Goal: Task Accomplishment & Management: Manage account settings

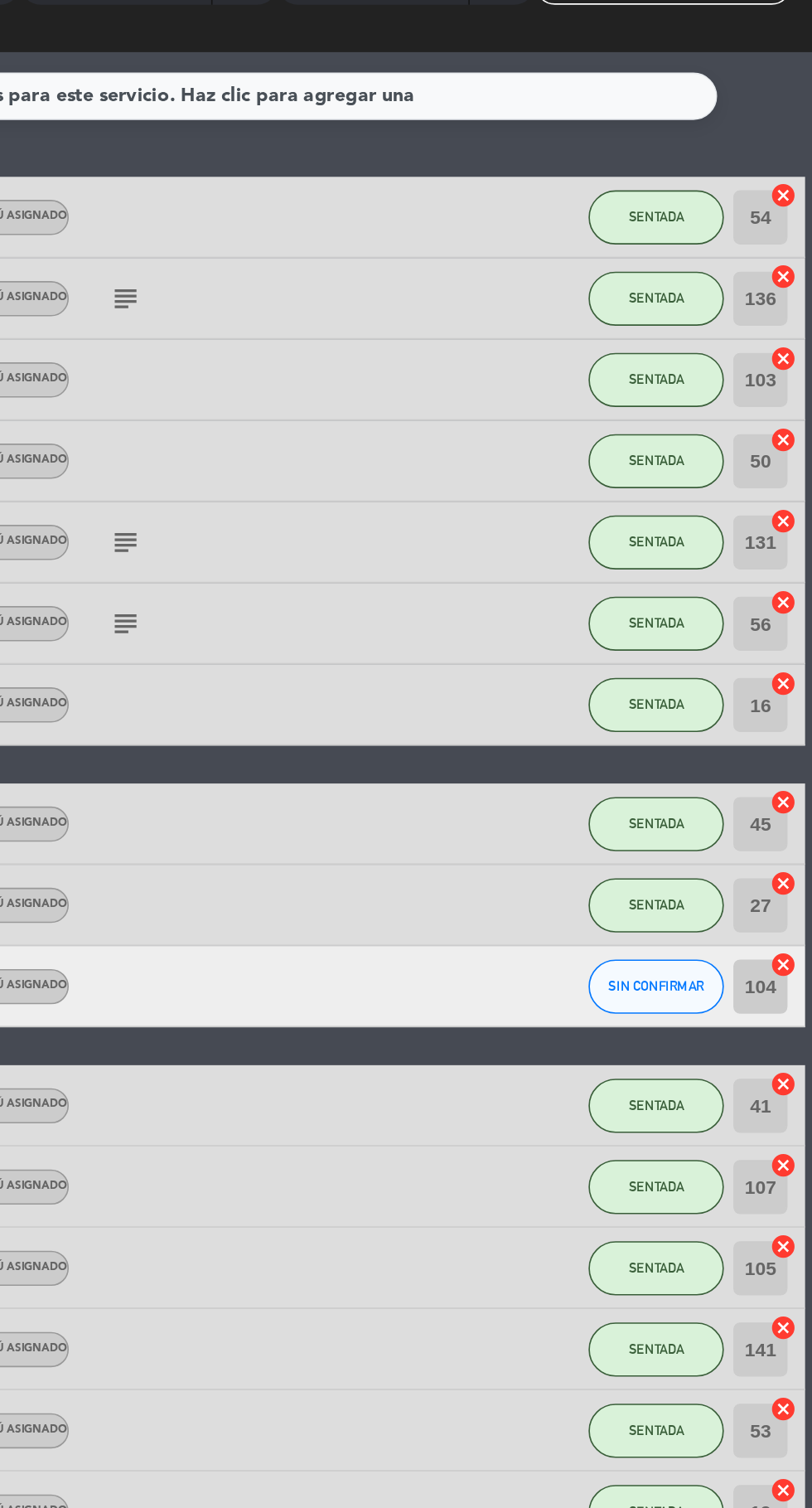
click at [792, 511] on icon "cancel" at bounding box center [795, 510] width 17 height 17
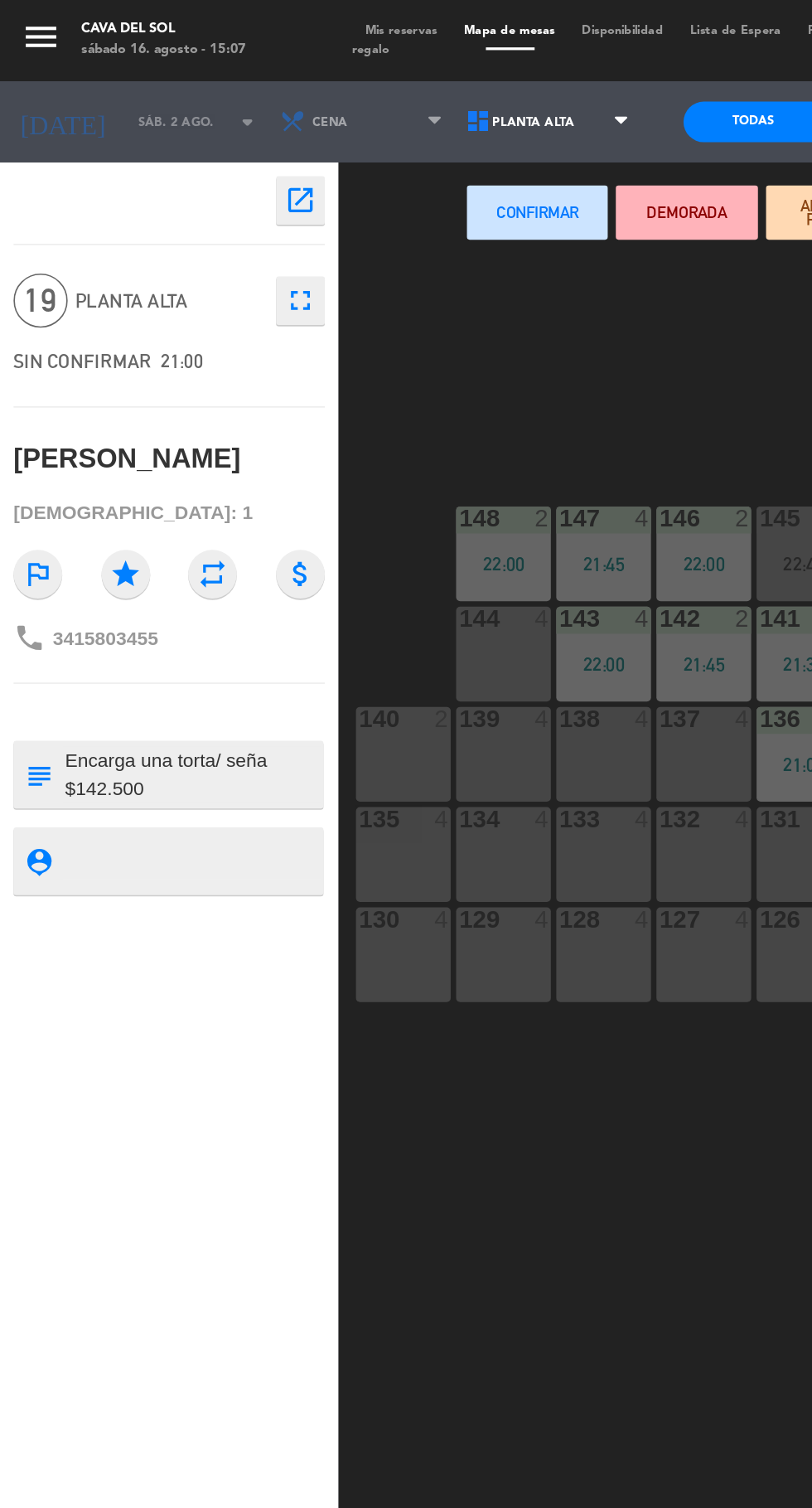
click at [313, 229] on div "100 2 22:00 101 4 22:00 147 4 21:45 146 2 22:00 145 2 22:45 102 4 21:45 103 2 2…" at bounding box center [513, 832] width 597 height 1347
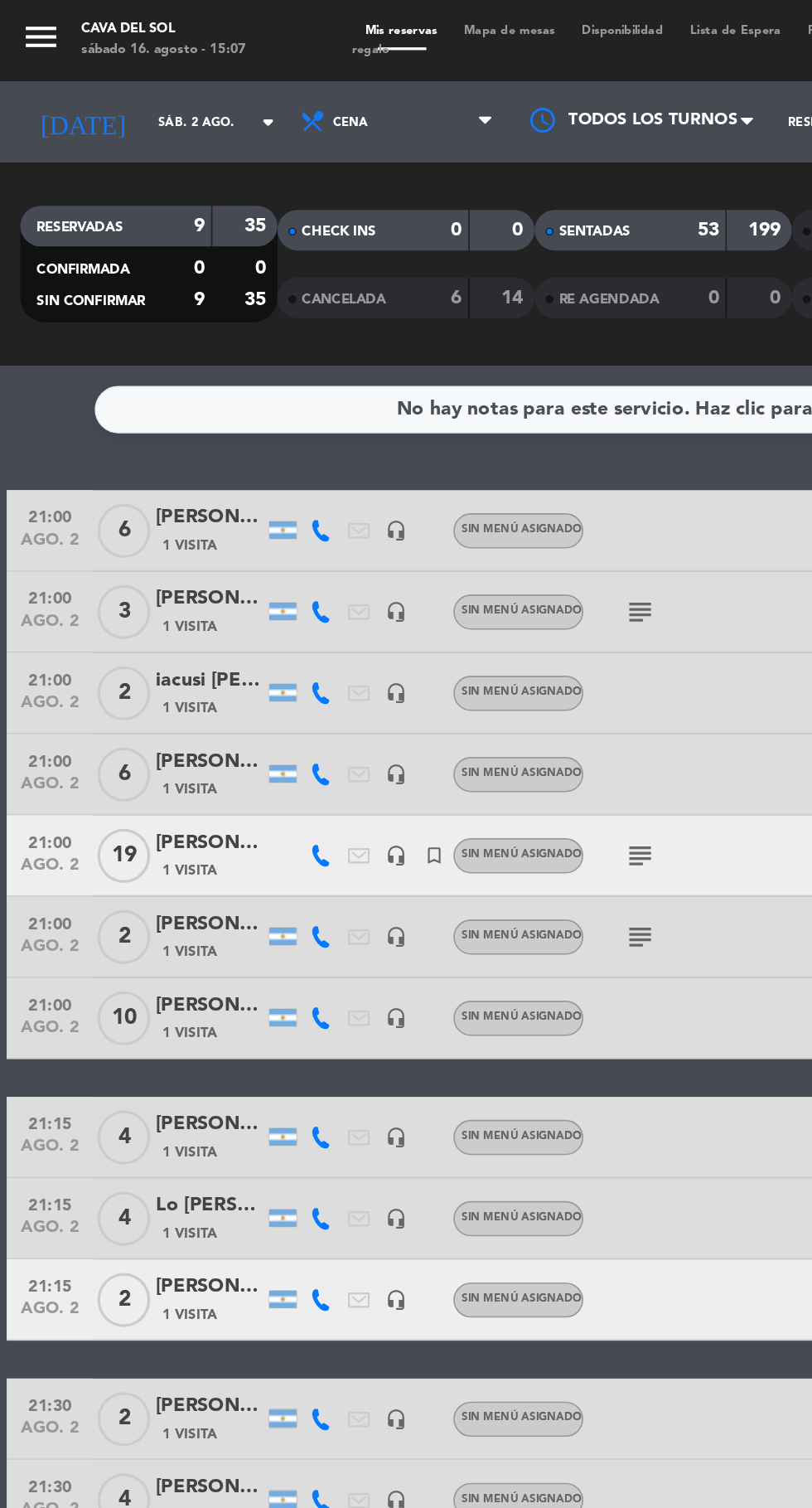
click at [154, 77] on icon "arrow_drop_down" at bounding box center [164, 74] width 20 height 20
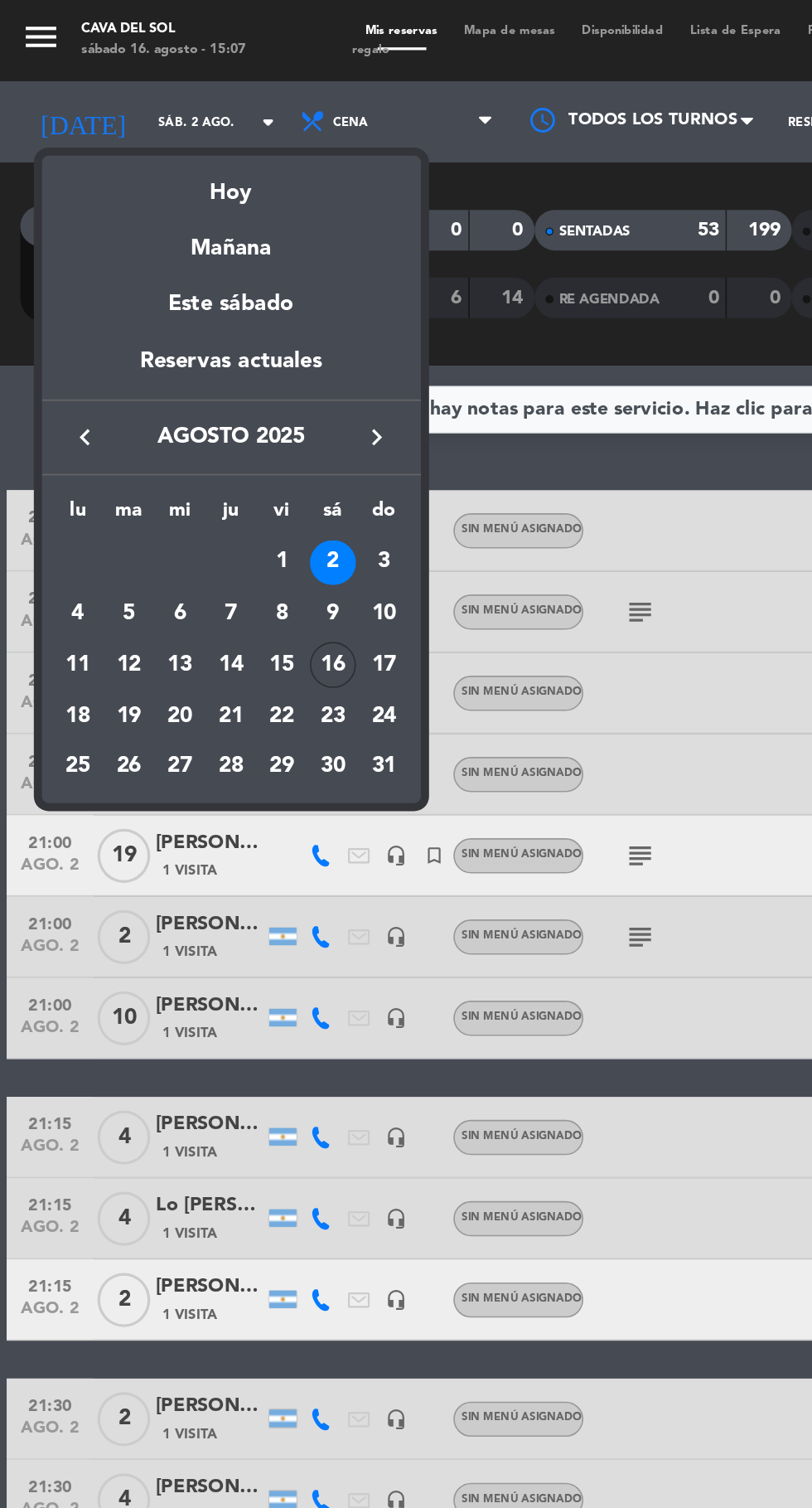
click at [209, 404] on div "16" at bounding box center [203, 407] width 28 height 28
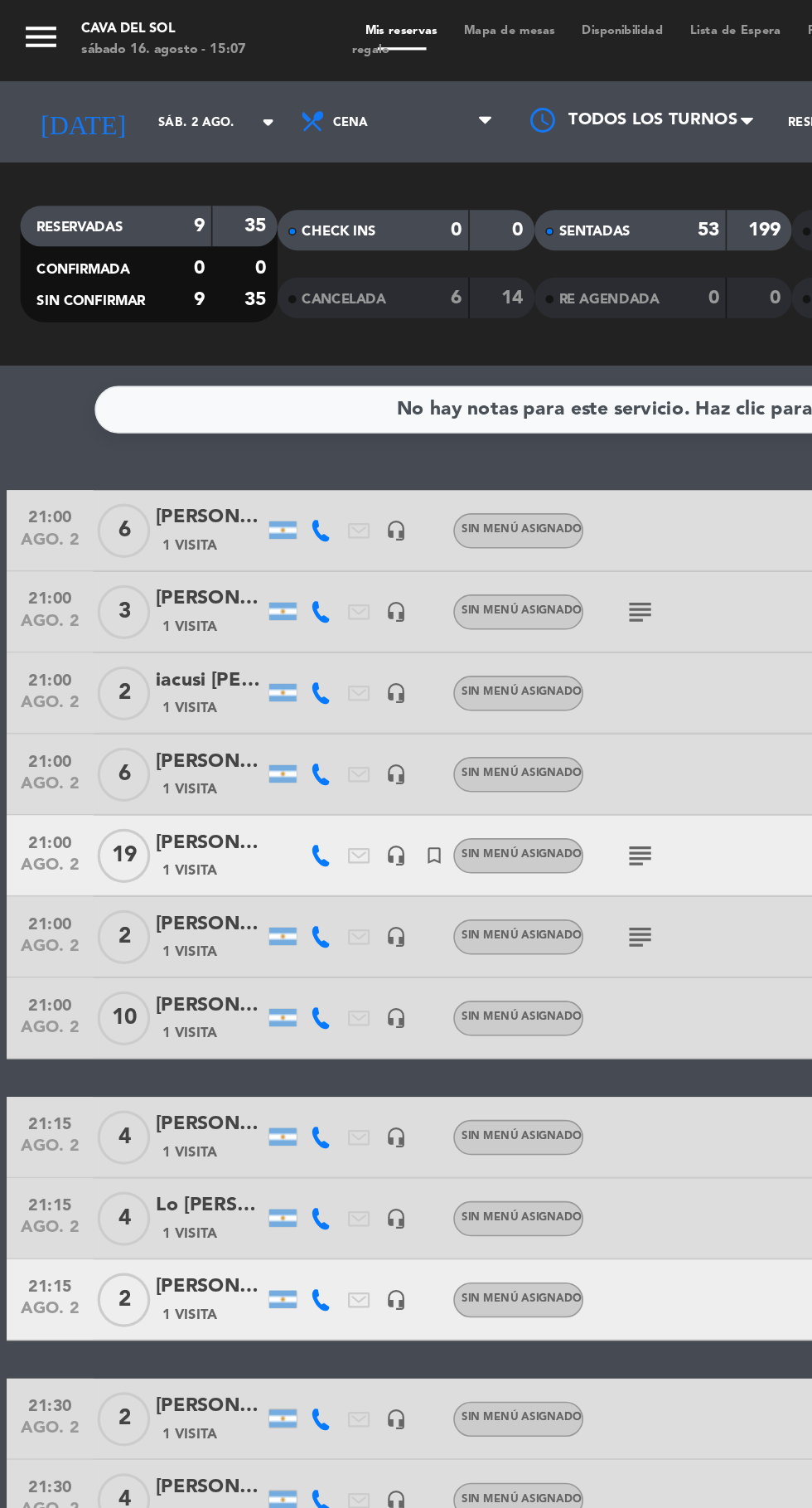
type input "sáb. 16 ago."
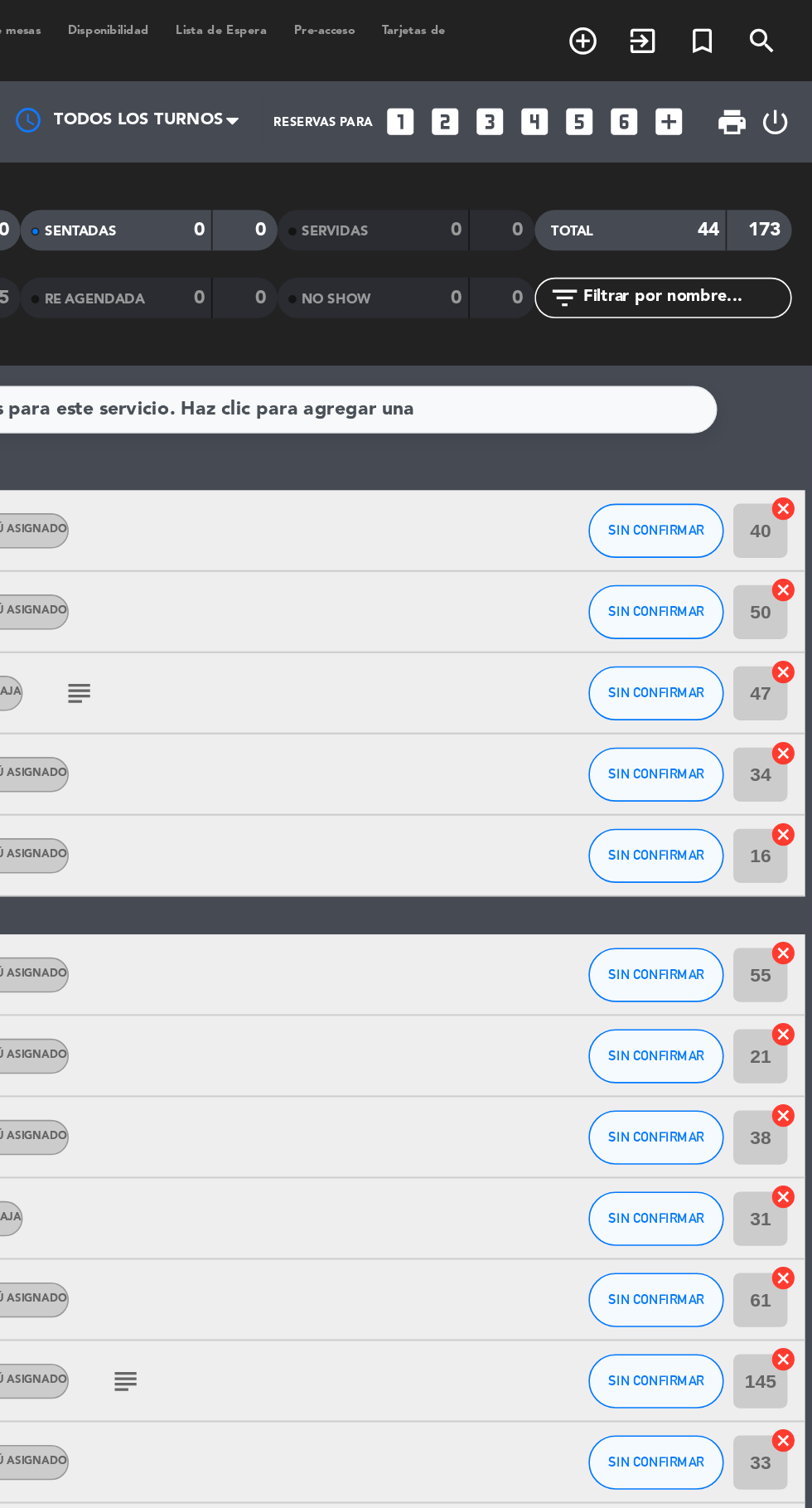
scroll to position [323, 0]
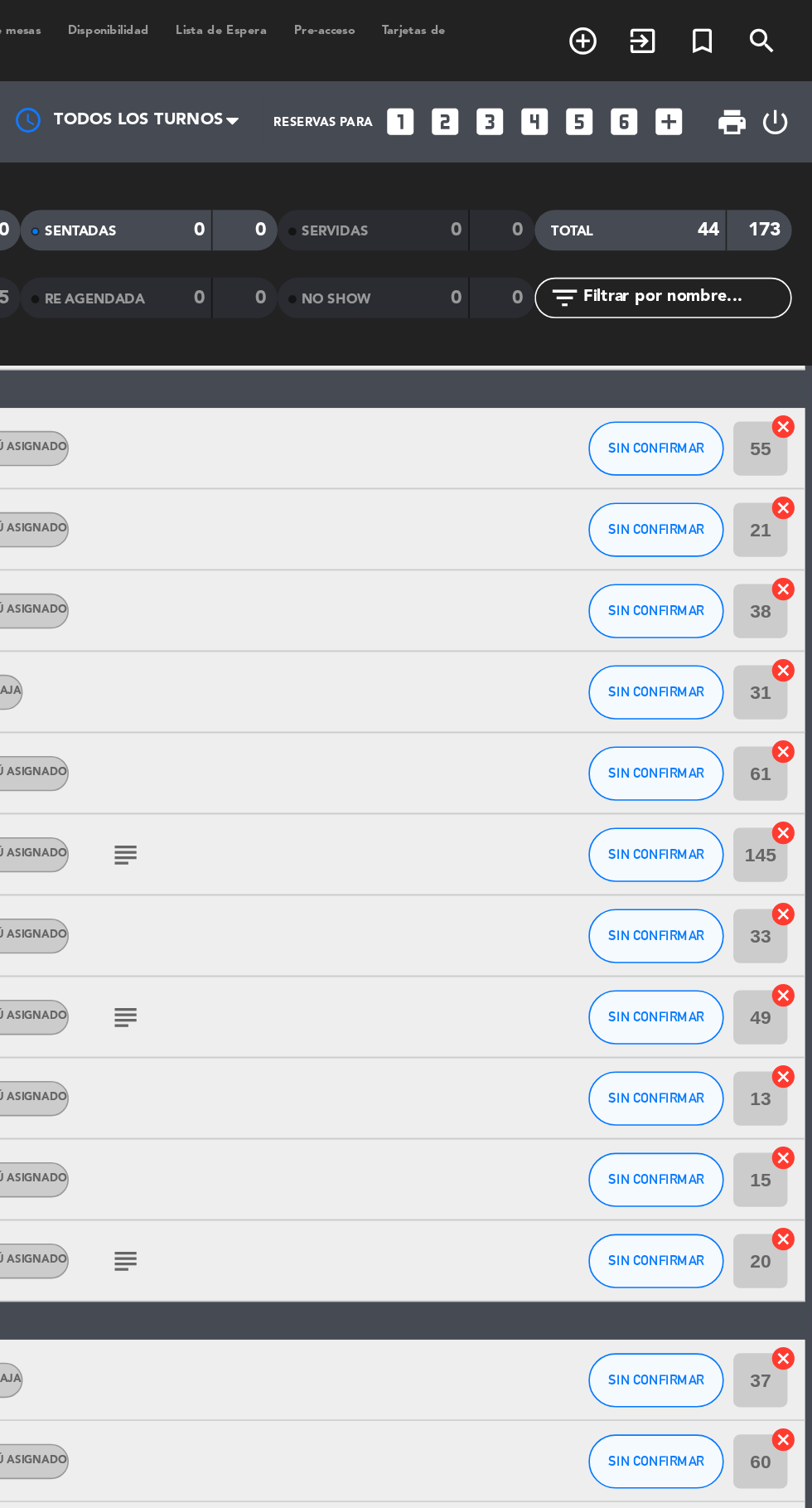
click at [792, 509] on icon "cancel" at bounding box center [795, 509] width 17 height 17
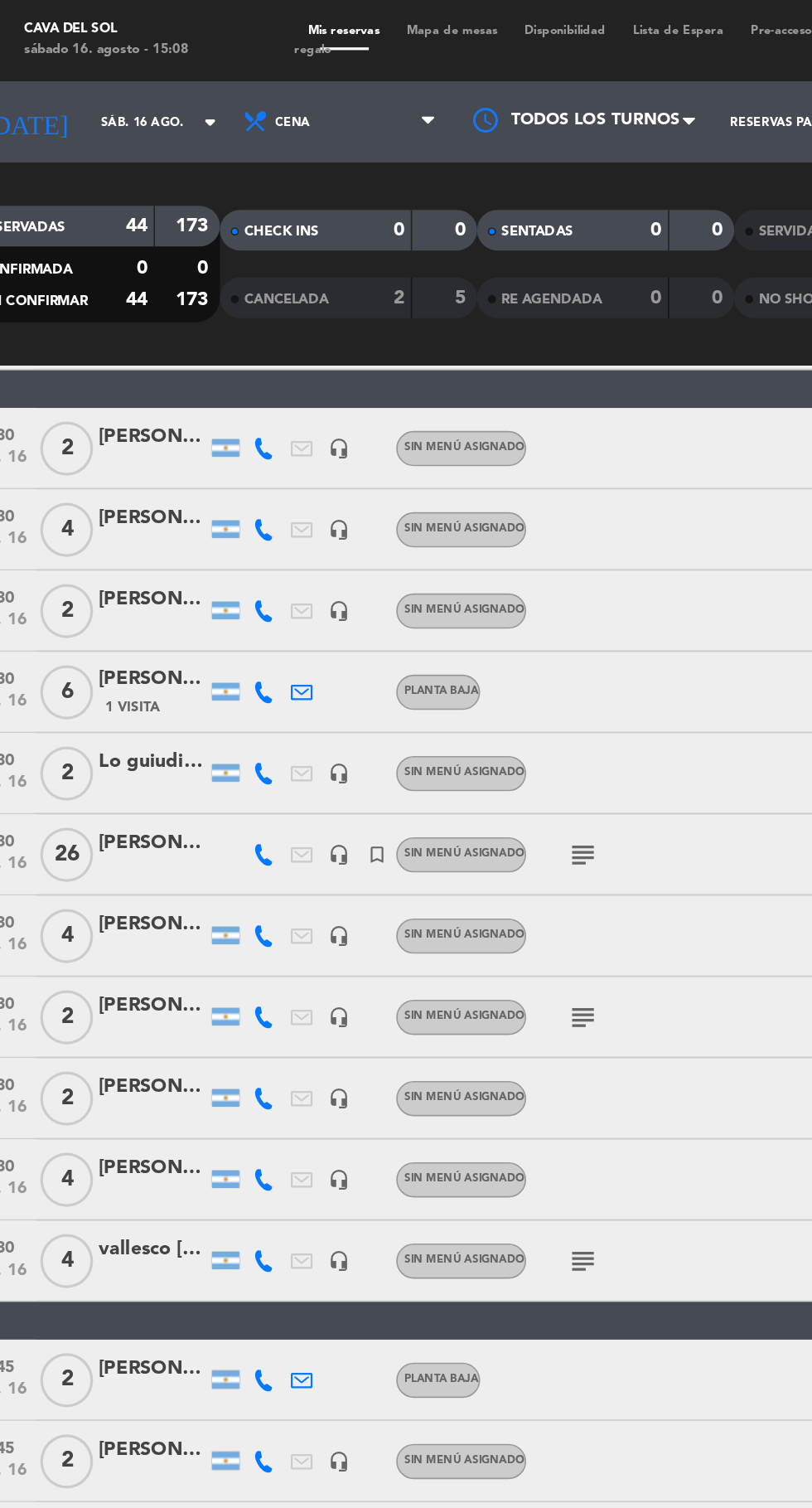
click at [315, 18] on span "Mapa de mesas" at bounding box center [312, 19] width 72 height 8
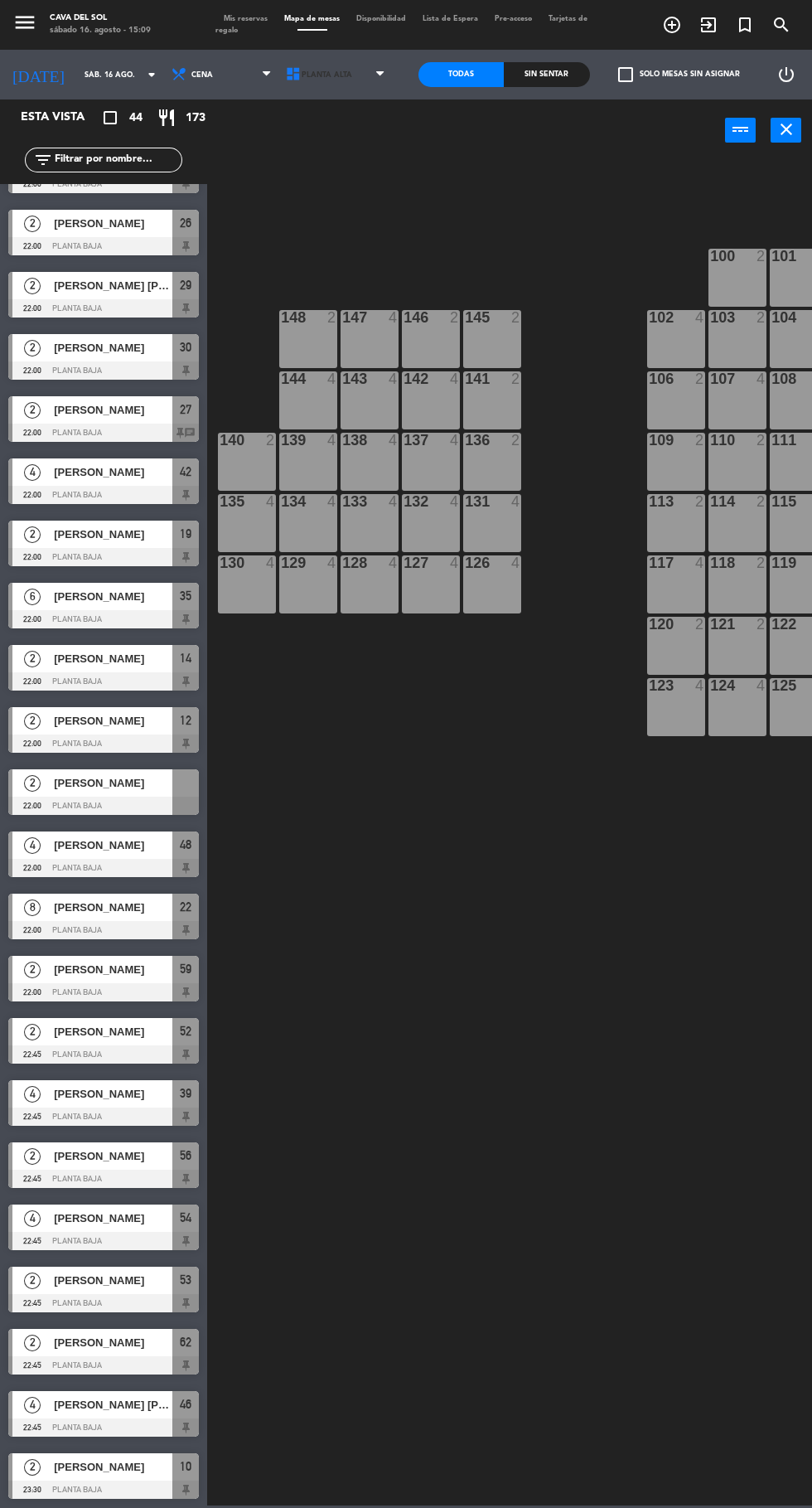
click at [347, 78] on span "Planta Alta" at bounding box center [337, 74] width 114 height 37
click at [335, 159] on ng-component "menu Cava del Sol sábado 16. agosto - 15:09 Mis reservas Mapa de mesas Disponib…" at bounding box center [406, 753] width 812 height 1506
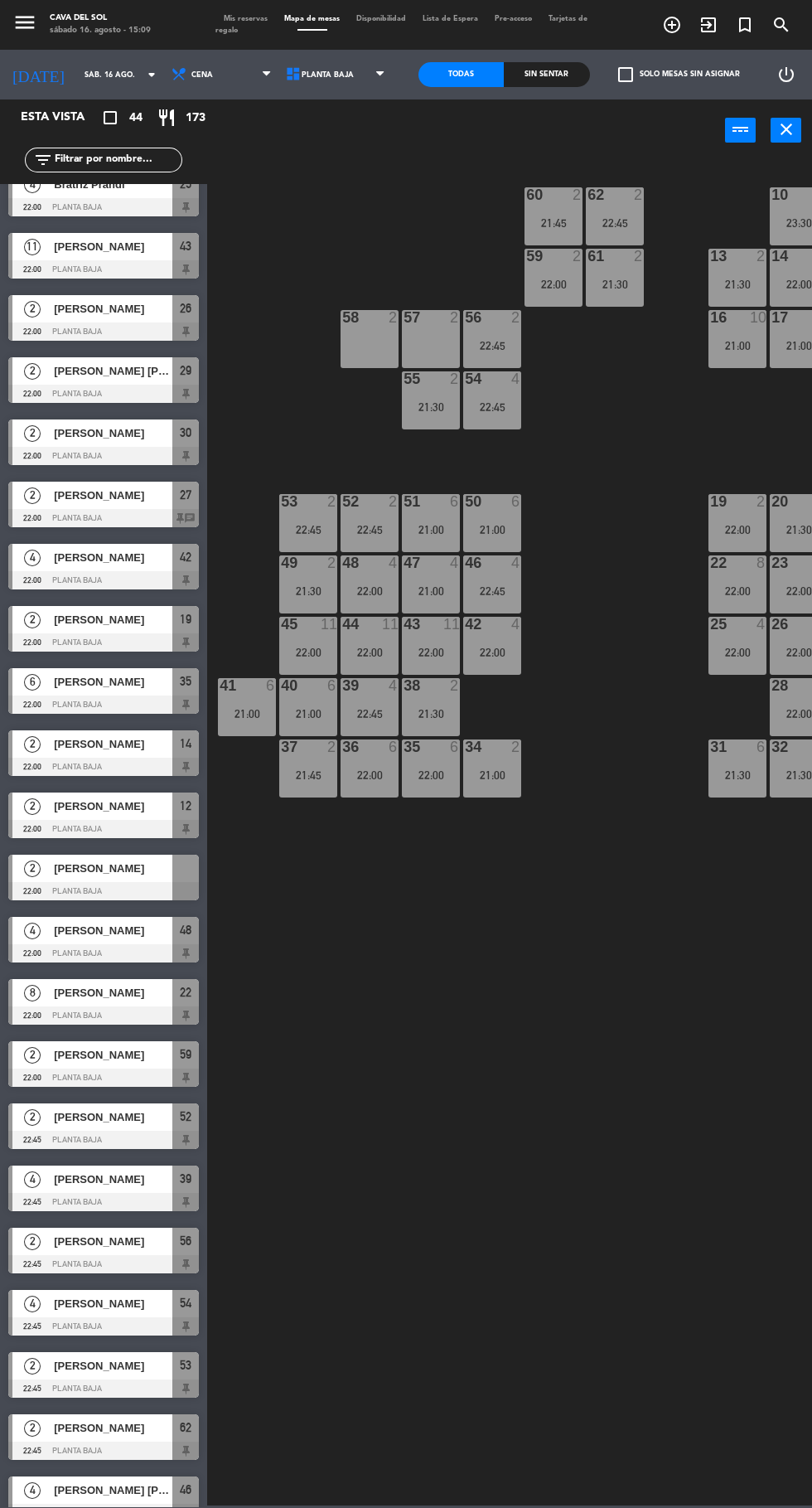
scroll to position [1413, 0]
